Goal: Task Accomplishment & Management: Manage account settings

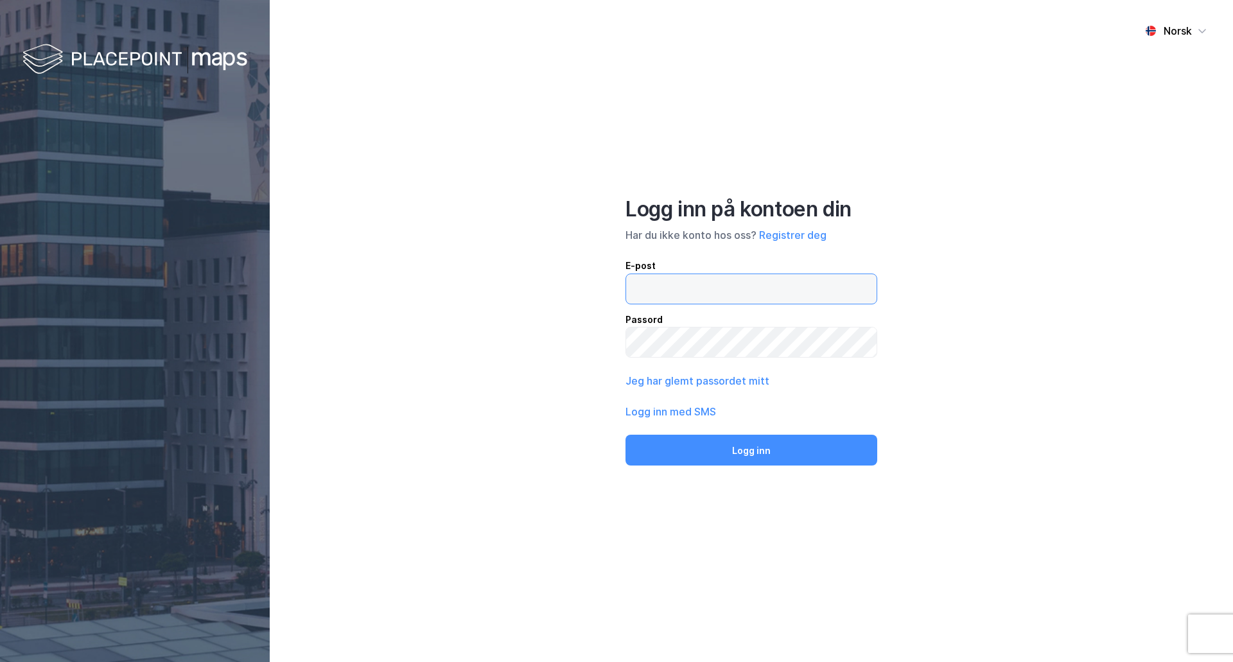
click at [723, 295] on input "email" at bounding box center [751, 289] width 250 height 30
type input "[PERSON_NAME][EMAIL_ADDRESS][PERSON_NAME][DOMAIN_NAME]"
click at [690, 408] on button "Logg inn med SMS" at bounding box center [670, 411] width 91 height 15
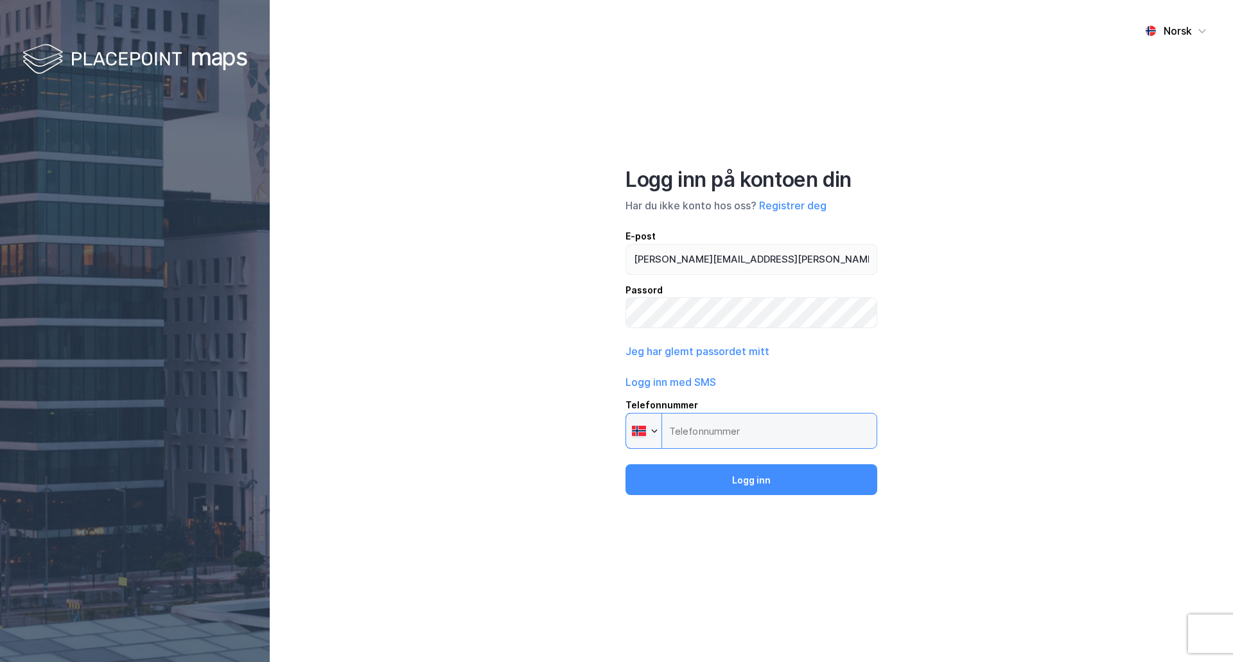
click at [702, 427] on input "Telefonnummer Phone" at bounding box center [751, 431] width 252 height 36
type input "[PHONE_NUMBER]"
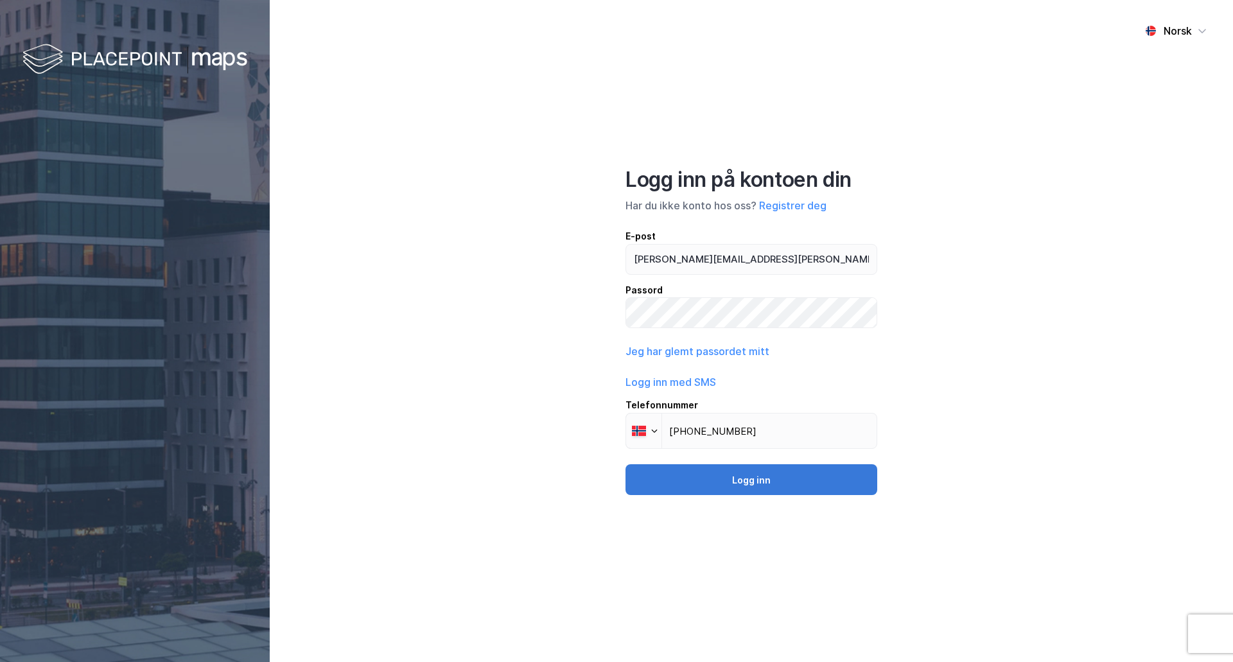
click at [743, 477] on button "Logg inn" at bounding box center [751, 479] width 252 height 31
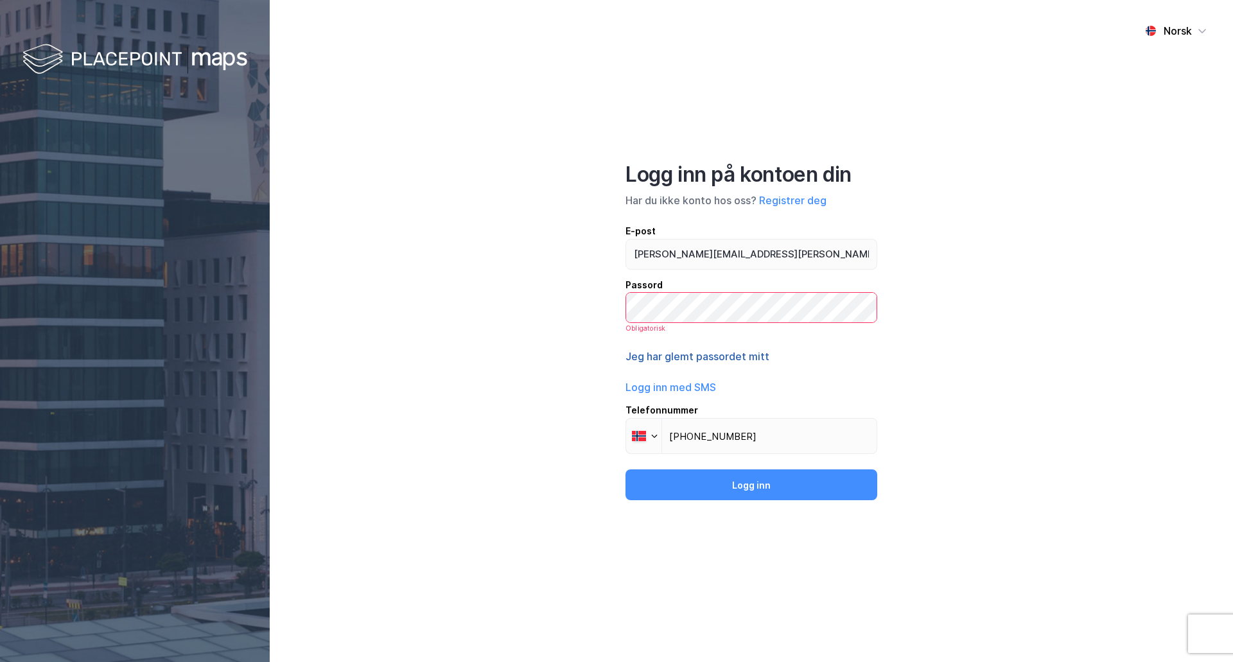
click at [704, 352] on button "Jeg har glemt passordet mitt" at bounding box center [697, 356] width 144 height 15
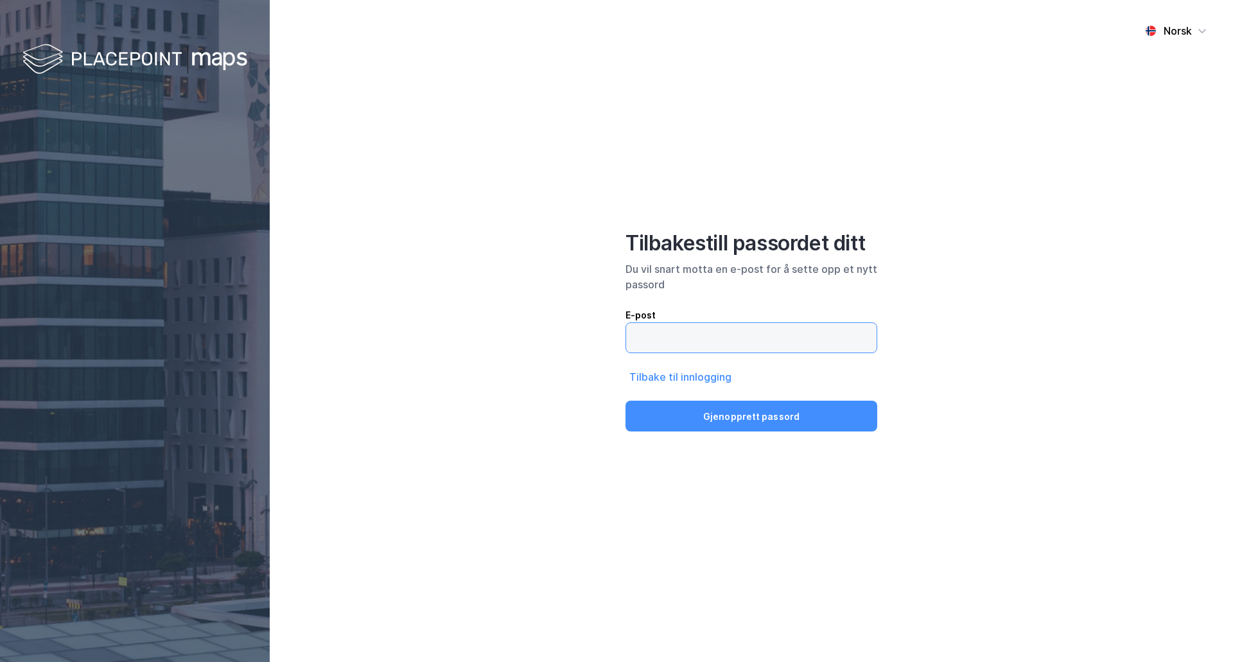
click at [711, 348] on input "email" at bounding box center [751, 338] width 250 height 30
type input "[PERSON_NAME][EMAIL_ADDRESS][PERSON_NAME][DOMAIN_NAME]"
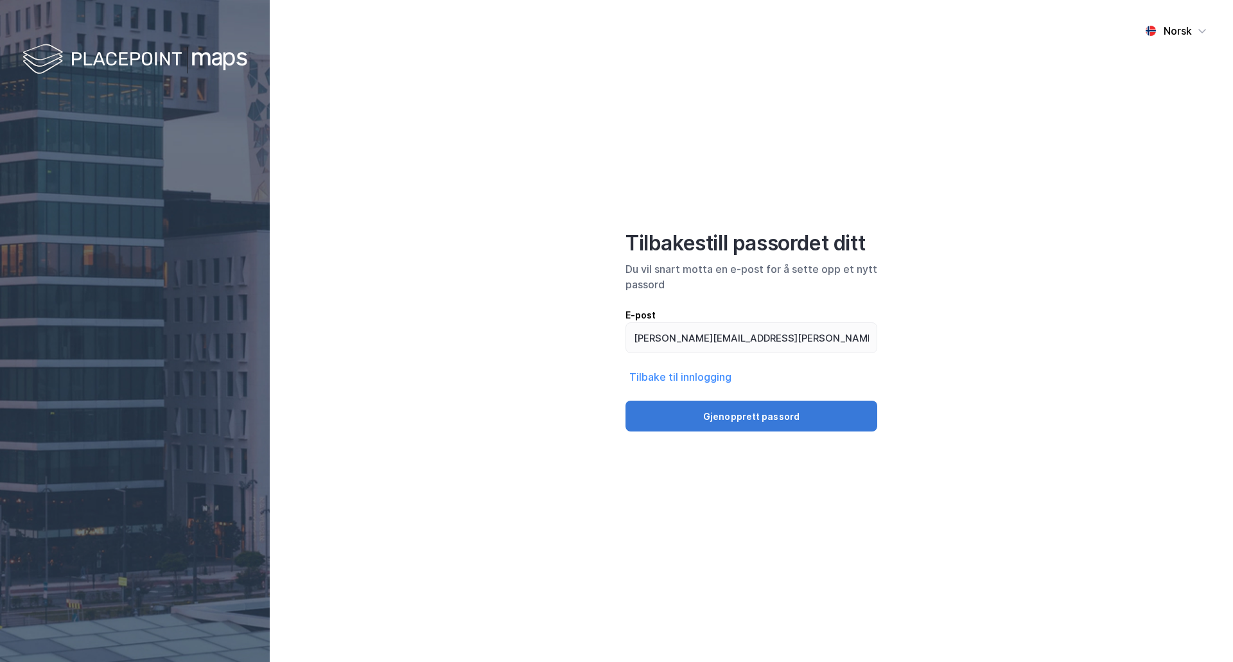
click at [720, 408] on button "Gjenopprett passord" at bounding box center [751, 416] width 252 height 31
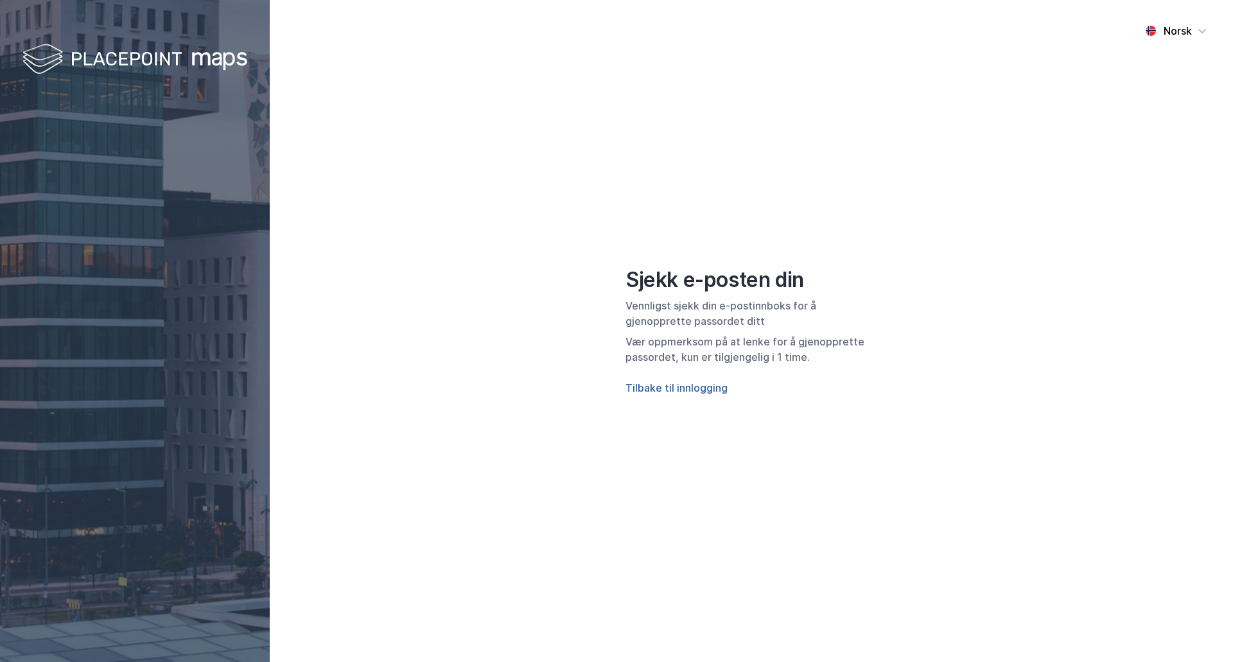
click at [697, 383] on button "Tilbake til innlogging" at bounding box center [676, 387] width 102 height 15
